Goal: Task Accomplishment & Management: Use online tool/utility

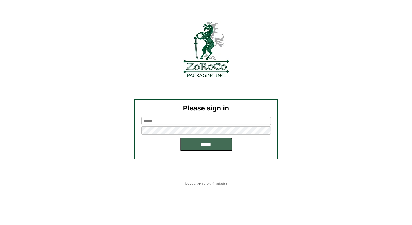
type input "*****"
click at [205, 146] on input "*****" at bounding box center [206, 144] width 52 height 13
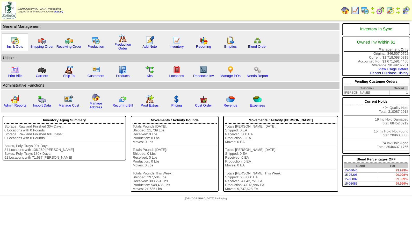
click at [16, 42] on img at bounding box center [15, 40] width 8 height 8
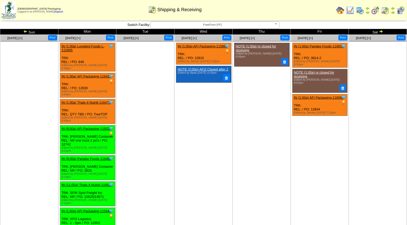
click at [361, 10] on img at bounding box center [360, 10] width 8 height 8
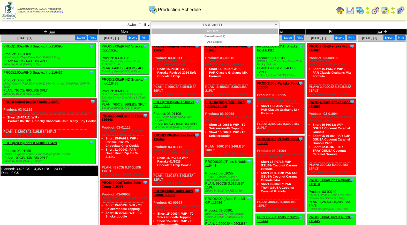
click at [249, 25] on span "FreeFrom (FF)" at bounding box center [213, 25] width 120 height 6
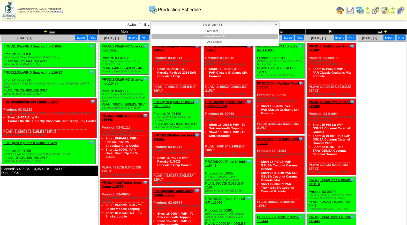
click at [243, 34] on li "GlutenFree (GF)" at bounding box center [215, 36] width 127 height 5
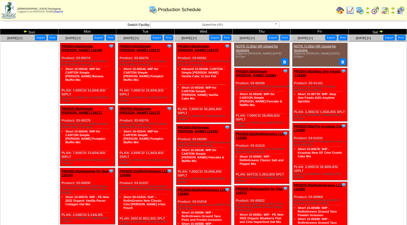
click at [400, 9] on img at bounding box center [401, 10] width 8 height 8
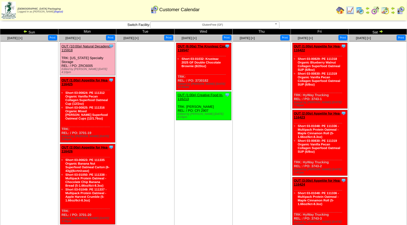
click at [210, 26] on span "GlutenFree (GF)" at bounding box center [213, 25] width 120 height 6
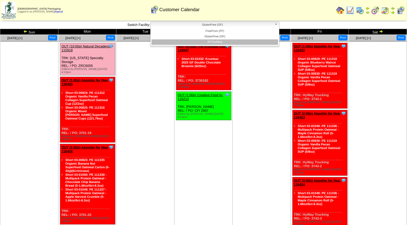
click at [213, 40] on li "All Facilities" at bounding box center [215, 41] width 127 height 5
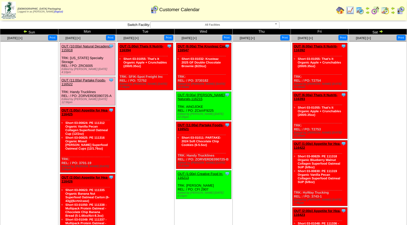
click at [92, 45] on link "OUT (10:00a) Natural Decadenc-115918" at bounding box center [86, 48] width 49 height 8
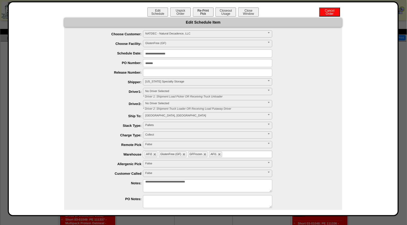
click at [206, 14] on button "Re-Print Pick" at bounding box center [203, 12] width 21 height 9
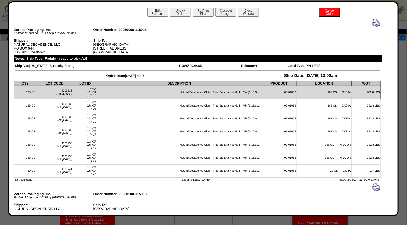
click at [373, 23] on img at bounding box center [376, 23] width 8 height 8
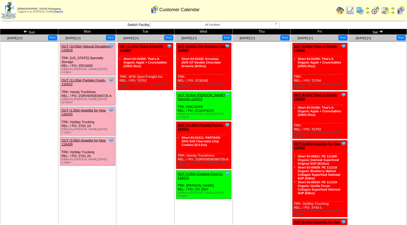
click at [91, 78] on link "OUT (11:00a) Partake Foods-116522" at bounding box center [84, 82] width 44 height 8
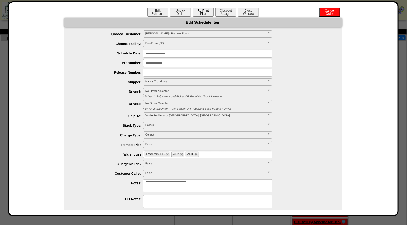
click at [204, 13] on button "Re-Print Pick" at bounding box center [203, 12] width 21 height 9
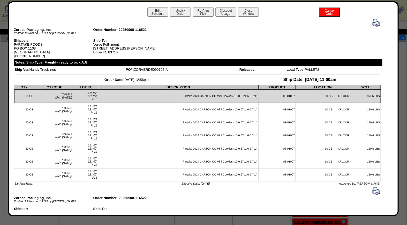
click at [372, 22] on img at bounding box center [376, 23] width 8 height 8
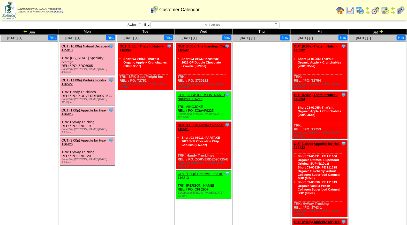
click at [92, 108] on link "OUT (1:00p) Appetite for Hea-116425" at bounding box center [84, 112] width 45 height 8
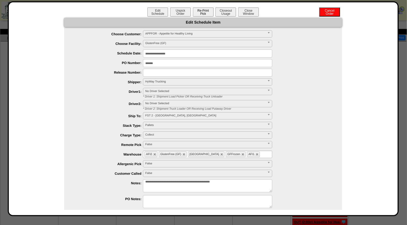
click at [202, 12] on button "Re-Print Pick" at bounding box center [203, 12] width 21 height 9
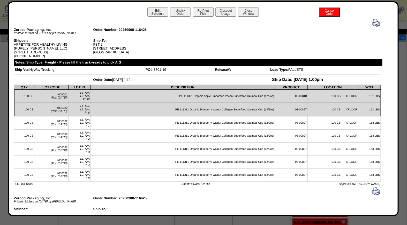
click at [373, 22] on img at bounding box center [376, 23] width 8 height 8
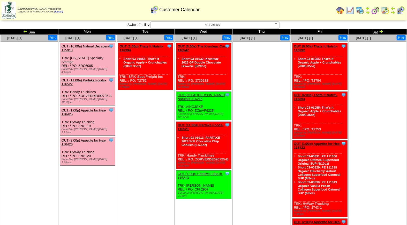
click at [93, 138] on link "OUT (2:00p) Appetite for Hea-116426" at bounding box center [84, 142] width 45 height 8
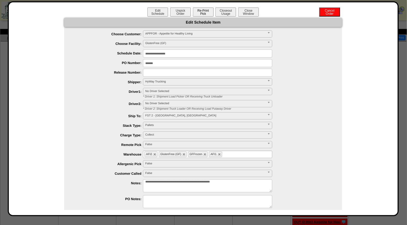
click at [202, 12] on button "Re-Print Pick" at bounding box center [203, 12] width 21 height 9
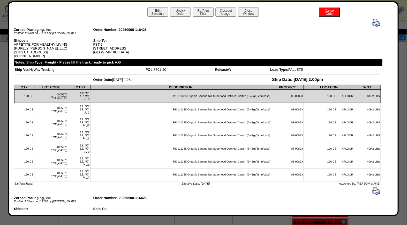
click at [372, 22] on img at bounding box center [376, 23] width 8 height 8
